Goal: Transaction & Acquisition: Purchase product/service

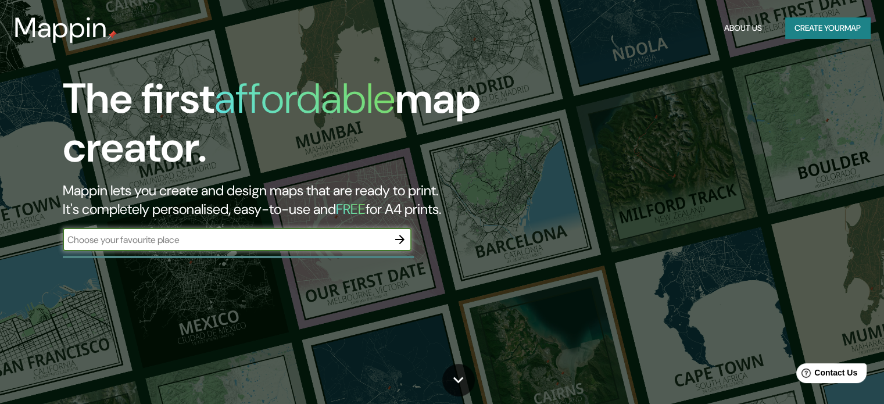
click at [171, 237] on input "text" at bounding box center [225, 239] width 325 height 13
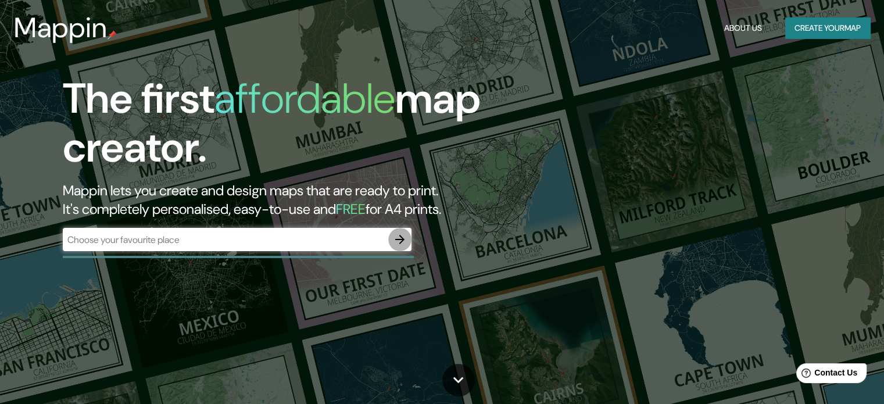
click at [397, 243] on icon "button" at bounding box center [400, 239] width 14 height 14
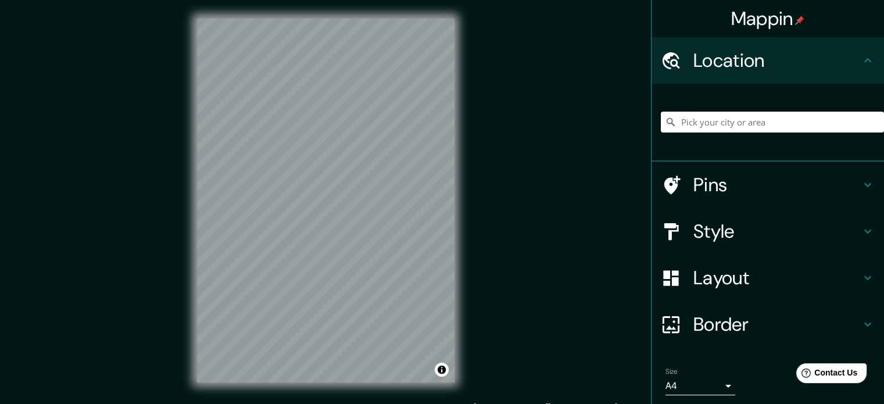
click at [737, 120] on input "Pick your city or area" at bounding box center [772, 122] width 223 height 21
type input "[GEOGRAPHIC_DATA][PERSON_NAME], [GEOGRAPHIC_DATA], [GEOGRAPHIC_DATA]"
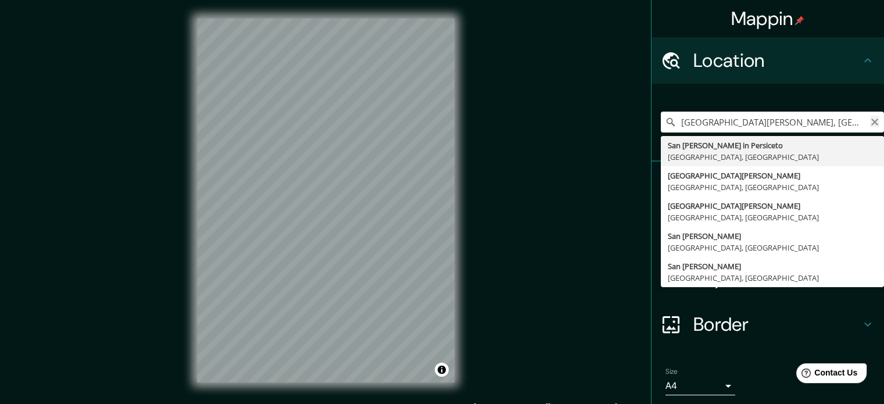
click at [871, 120] on icon "Clear" at bounding box center [874, 122] width 7 height 7
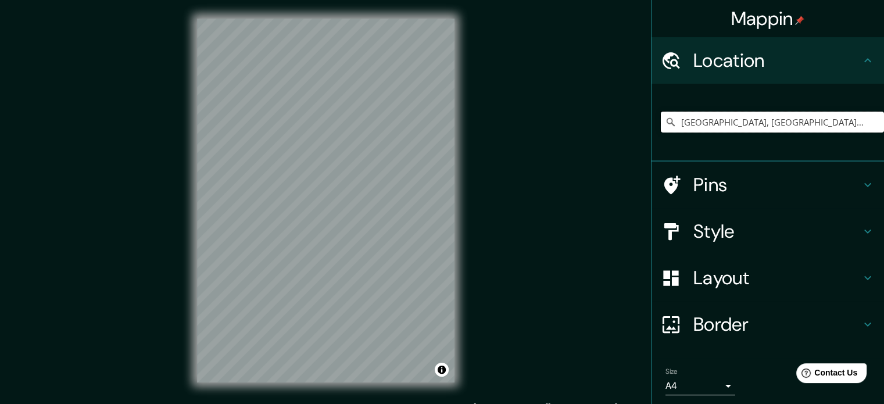
type input "[GEOGRAPHIC_DATA], [GEOGRAPHIC_DATA], [GEOGRAPHIC_DATA]"
click at [836, 57] on h4 "Location" at bounding box center [776, 60] width 167 height 23
click at [802, 123] on input "[GEOGRAPHIC_DATA], [GEOGRAPHIC_DATA], [GEOGRAPHIC_DATA]" at bounding box center [772, 122] width 223 height 21
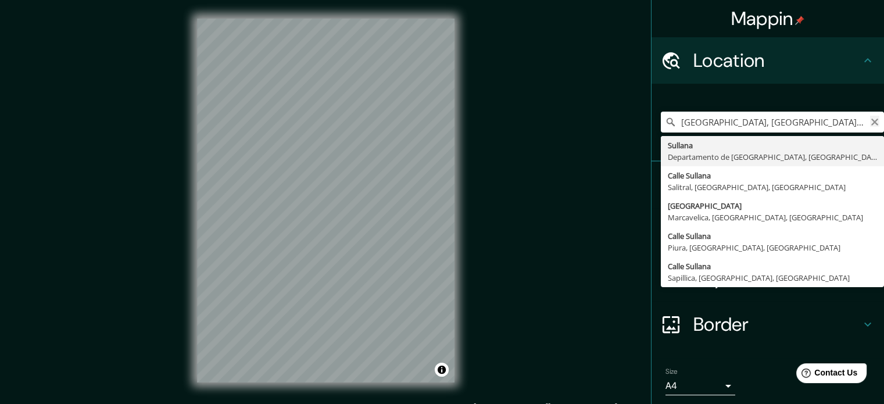
click at [870, 116] on button "Clear" at bounding box center [874, 121] width 9 height 11
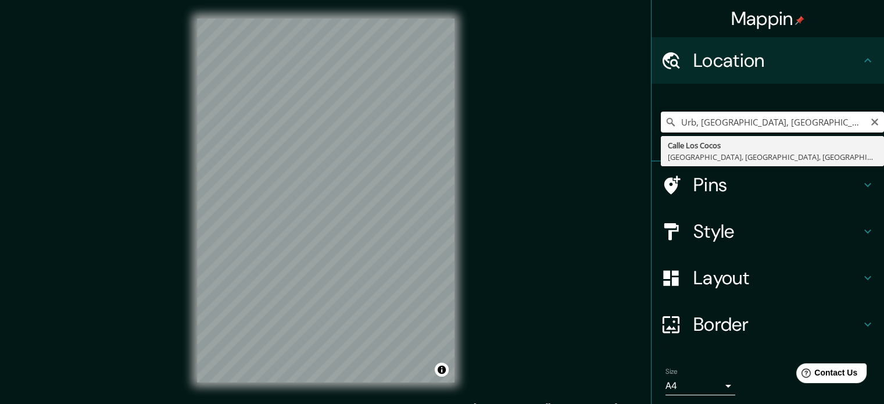
click at [872, 118] on input "Urb, [GEOGRAPHIC_DATA], [GEOGRAPHIC_DATA], [GEOGRAPHIC_DATA]" at bounding box center [772, 122] width 223 height 21
click at [871, 118] on input "Urb, [GEOGRAPHIC_DATA], [GEOGRAPHIC_DATA], [GEOGRAPHIC_DATA]" at bounding box center [772, 122] width 223 height 21
type input "Urb, [GEOGRAPHIC_DATA], [GEOGRAPHIC_DATA], [GEOGRAPHIC_DATA]"
click at [870, 118] on icon "Clear" at bounding box center [874, 121] width 9 height 9
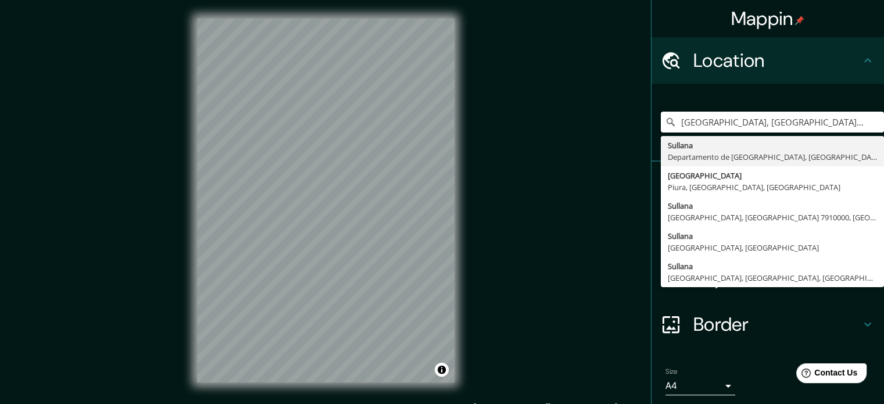
type input "[GEOGRAPHIC_DATA], [GEOGRAPHIC_DATA], [GEOGRAPHIC_DATA]"
click at [868, 127] on input "[GEOGRAPHIC_DATA], [GEOGRAPHIC_DATA], [GEOGRAPHIC_DATA]" at bounding box center [772, 122] width 223 height 21
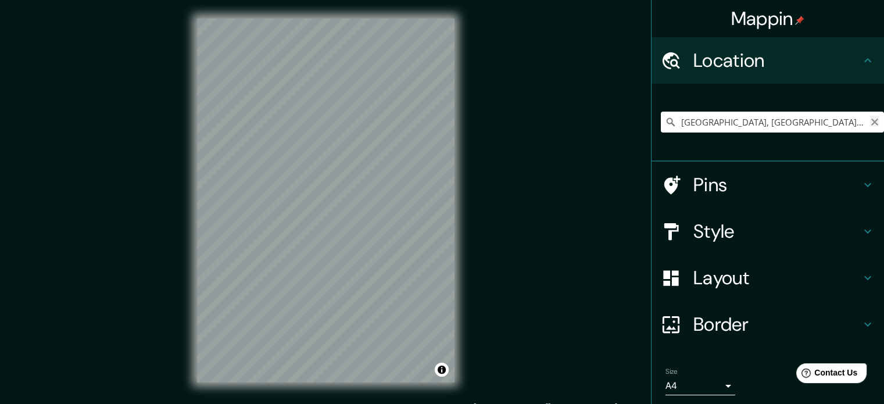
click at [871, 121] on icon "Clear" at bounding box center [874, 122] width 7 height 7
